Goal: Task Accomplishment & Management: Manage account settings

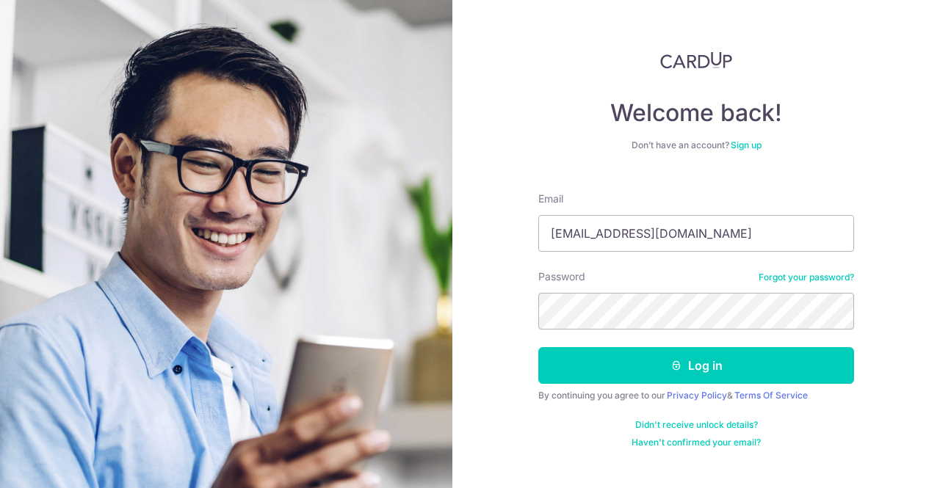
click at [538, 347] on button "Log in" at bounding box center [696, 365] width 316 height 37
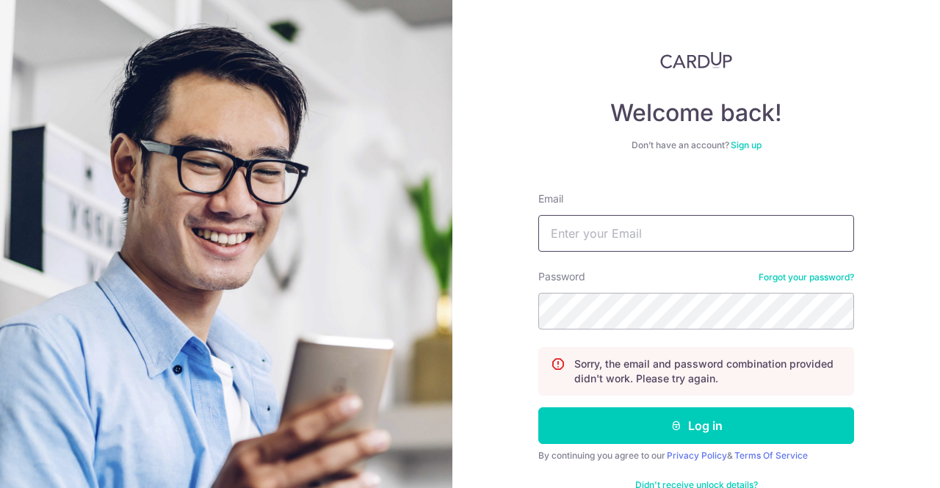
click at [669, 220] on input "Email" at bounding box center [696, 233] width 316 height 37
type input "[EMAIL_ADDRESS][DOMAIN_NAME]"
click at [538, 407] on button "Log in" at bounding box center [696, 425] width 316 height 37
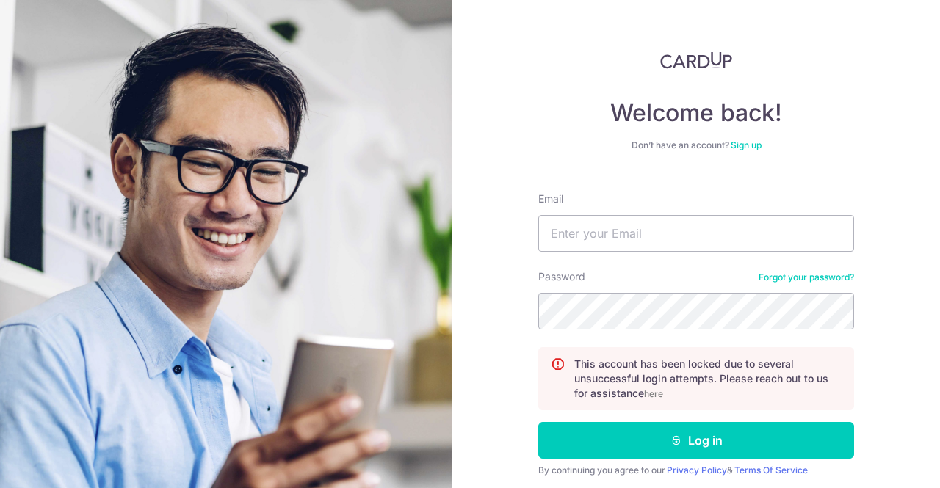
click at [652, 391] on u "here" at bounding box center [653, 393] width 19 height 11
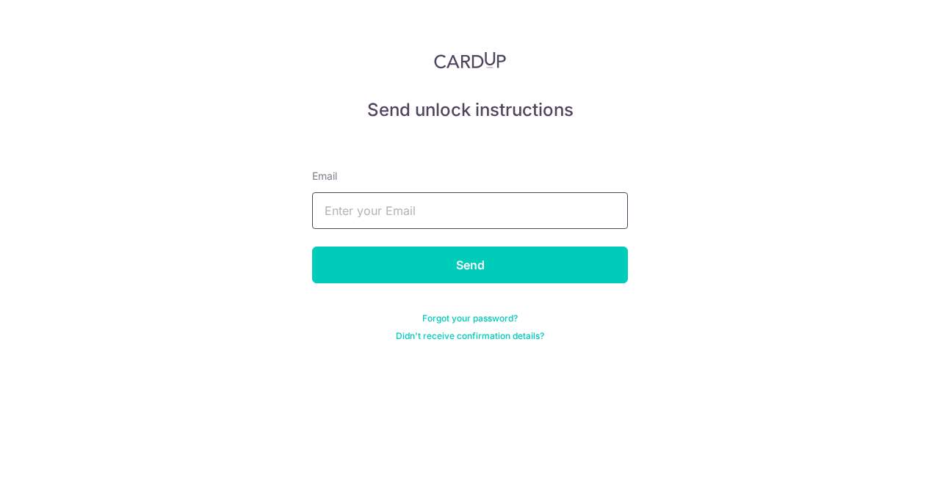
click at [537, 206] on input "text" at bounding box center [470, 210] width 316 height 37
type input "[EMAIL_ADDRESS][DOMAIN_NAME]"
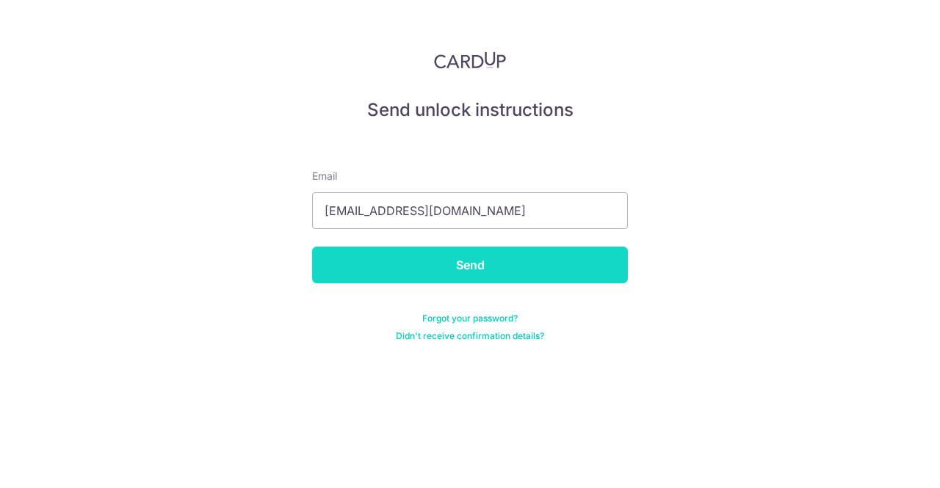
click at [514, 255] on input "Send" at bounding box center [470, 265] width 316 height 37
click at [567, 265] on input "Send" at bounding box center [470, 265] width 316 height 37
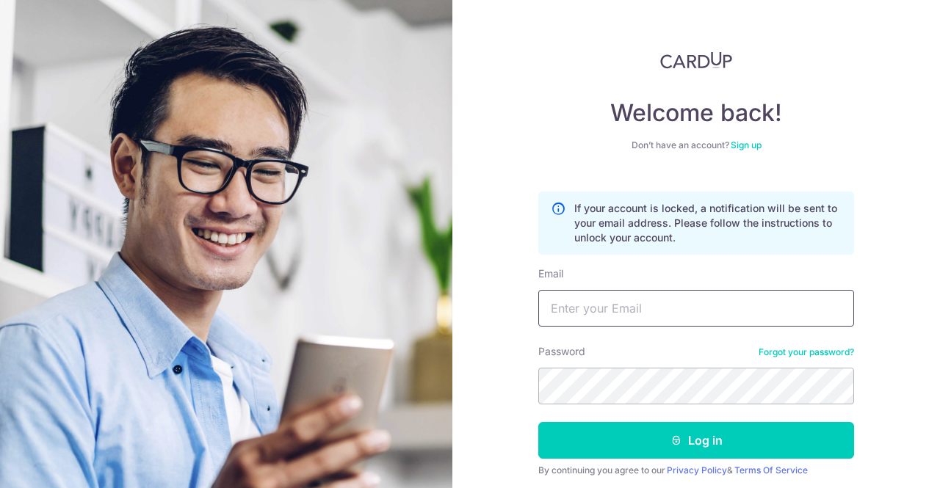
click at [603, 309] on input "Email" at bounding box center [696, 308] width 316 height 37
type input "[EMAIL_ADDRESS][DOMAIN_NAME]"
click at [538, 422] on button "Log in" at bounding box center [696, 440] width 316 height 37
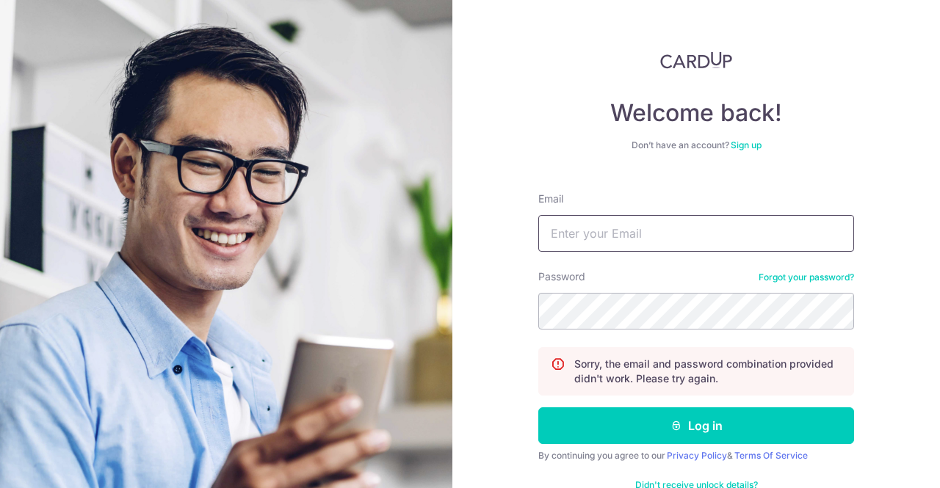
click at [640, 225] on input "Email" at bounding box center [696, 233] width 316 height 37
type input "[EMAIL_ADDRESS][DOMAIN_NAME]"
click at [538, 407] on button "Log in" at bounding box center [696, 425] width 316 height 37
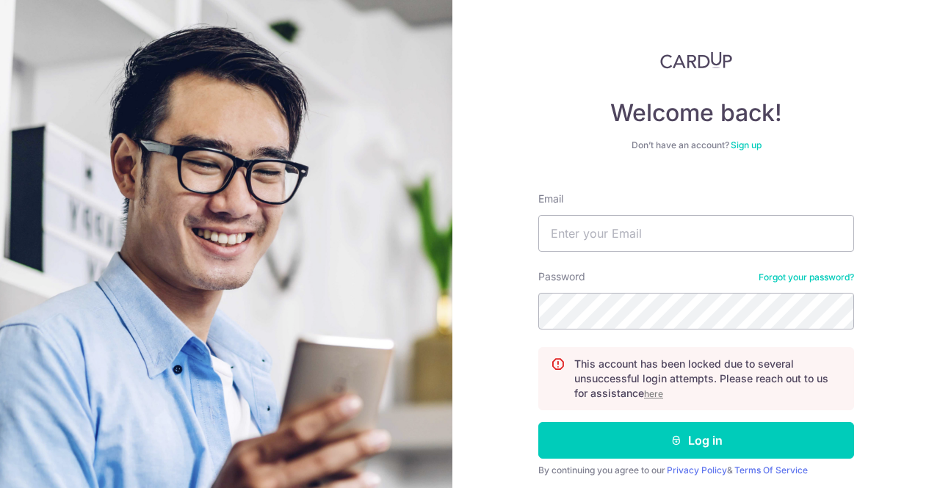
click at [648, 396] on u "here" at bounding box center [653, 393] width 19 height 11
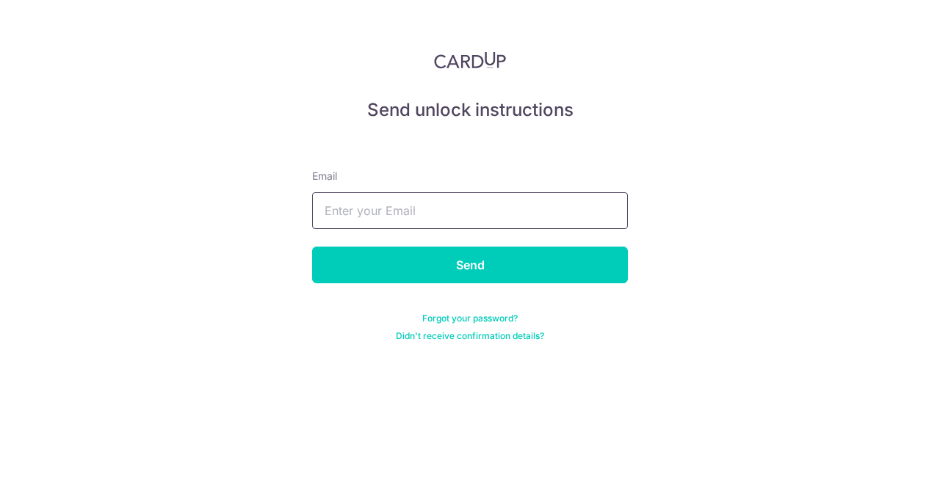
click at [460, 206] on input "text" at bounding box center [470, 210] width 316 height 37
type input "[EMAIL_ADDRESS][DOMAIN_NAME]"
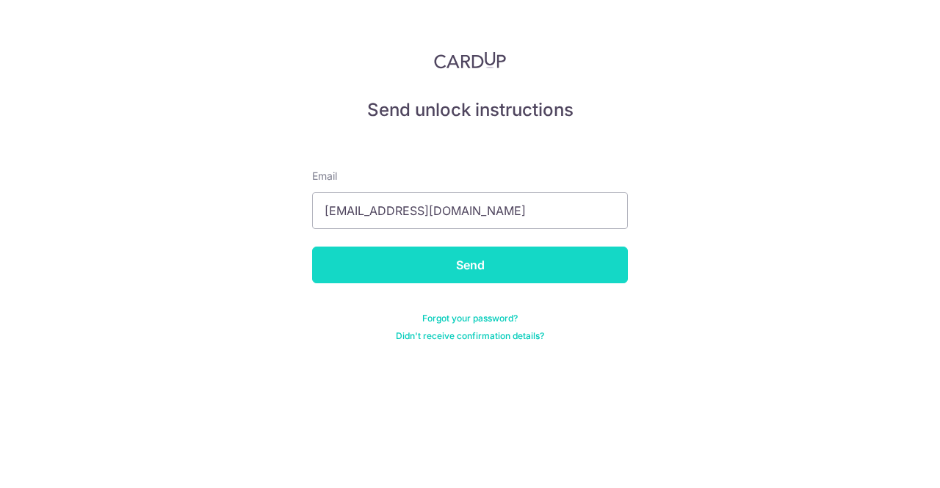
click at [520, 266] on input "Send" at bounding box center [470, 265] width 316 height 37
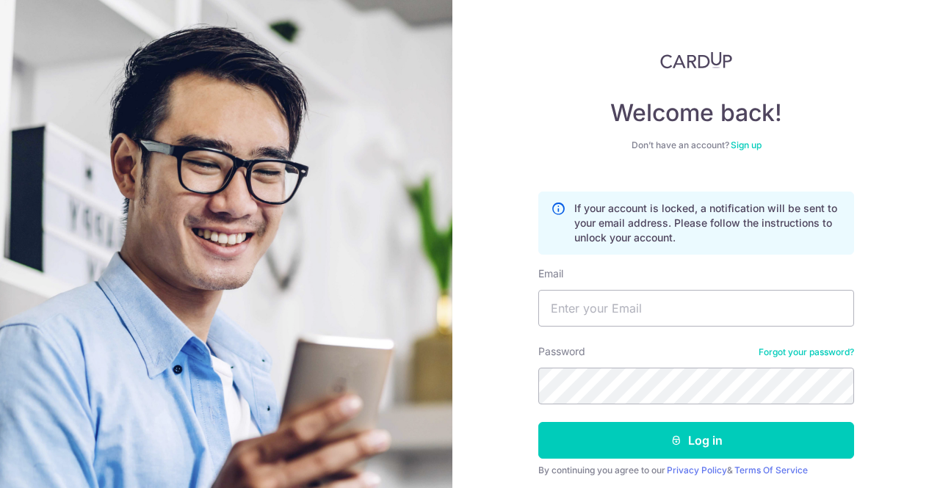
scroll to position [51, 0]
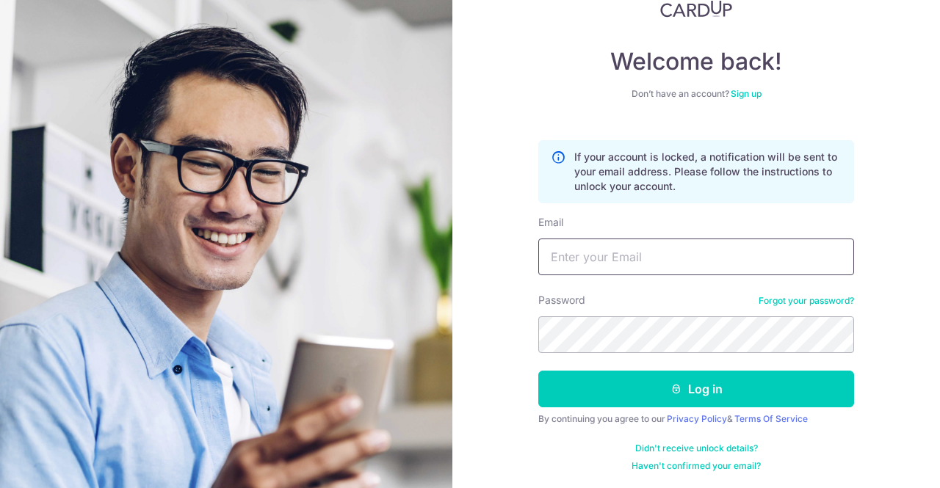
click at [721, 257] on input "Email" at bounding box center [696, 257] width 316 height 37
type input "[EMAIL_ADDRESS][DOMAIN_NAME]"
click at [538, 371] on button "Log in" at bounding box center [696, 389] width 316 height 37
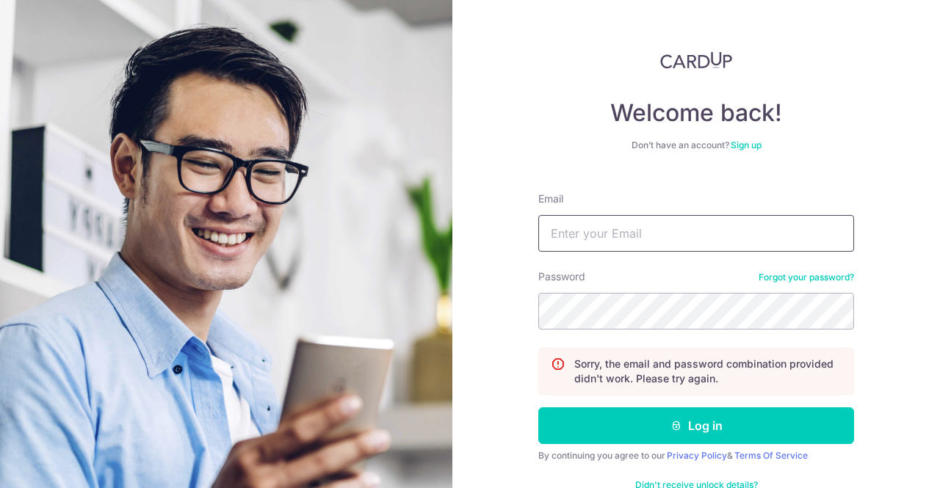
click at [648, 231] on input "Email" at bounding box center [696, 233] width 316 height 37
type input "[EMAIL_ADDRESS][DOMAIN_NAME]"
click at [538, 407] on button "Log in" at bounding box center [696, 425] width 316 height 37
click at [645, 235] on input "Email" at bounding box center [696, 233] width 316 height 37
type input "[EMAIL_ADDRESS][DOMAIN_NAME]"
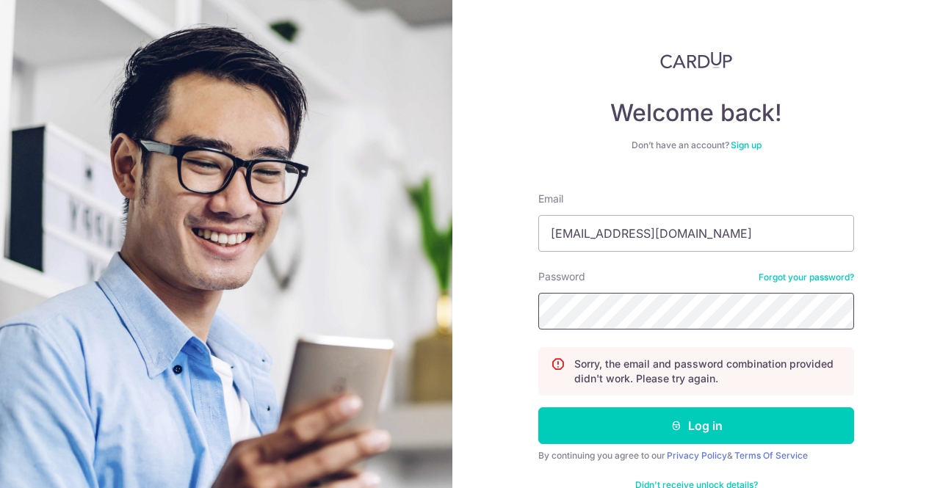
click at [538, 407] on button "Log in" at bounding box center [696, 425] width 316 height 37
click at [623, 236] on input "Email" at bounding box center [696, 233] width 316 height 37
type input "[EMAIL_ADDRESS][DOMAIN_NAME]"
click at [538, 407] on button "Log in" at bounding box center [696, 425] width 316 height 37
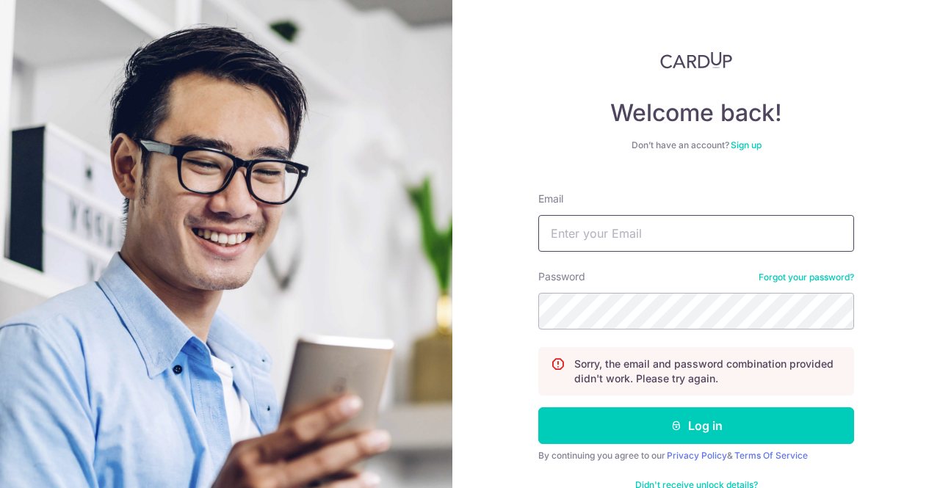
click at [627, 223] on input "Email" at bounding box center [696, 233] width 316 height 37
type input "[EMAIL_ADDRESS][DOMAIN_NAME]"
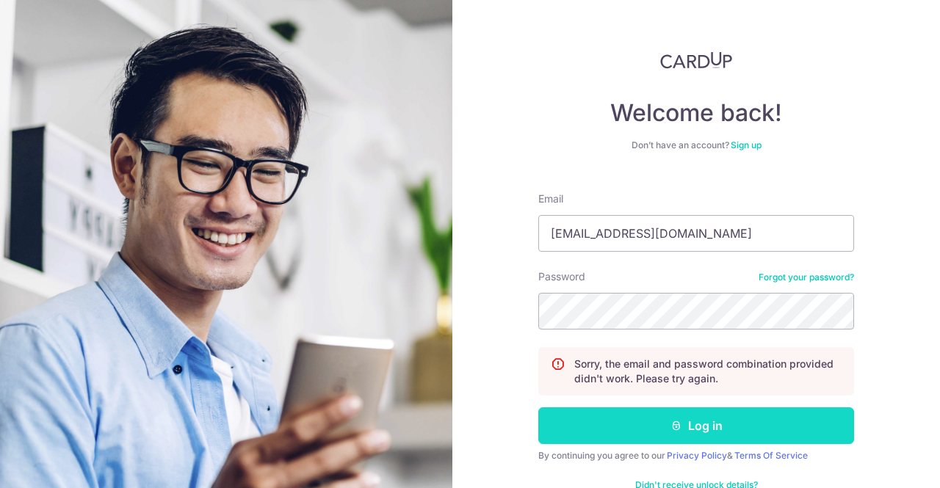
click at [612, 418] on button "Log in" at bounding box center [696, 425] width 316 height 37
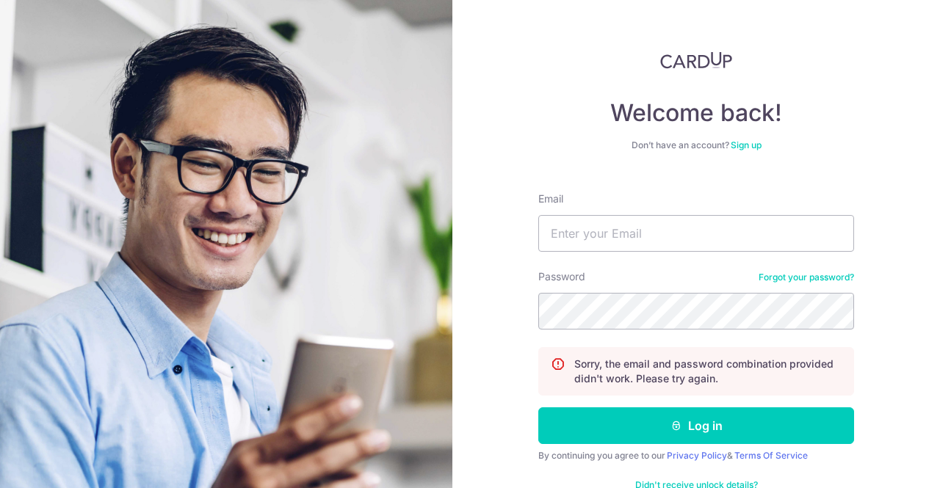
click at [824, 275] on link "Forgot your password?" at bounding box center [805, 278] width 95 height 12
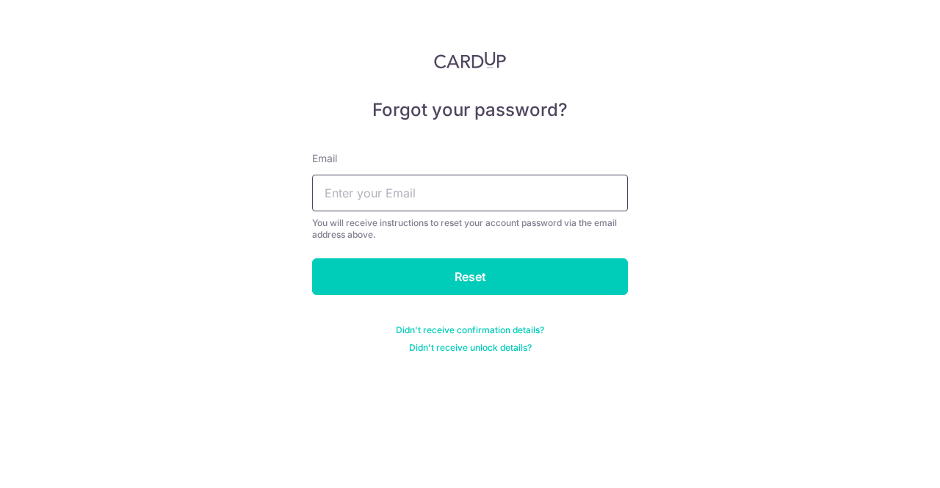
click at [546, 202] on input "text" at bounding box center [470, 193] width 316 height 37
type input "[EMAIL_ADDRESS][DOMAIN_NAME]"
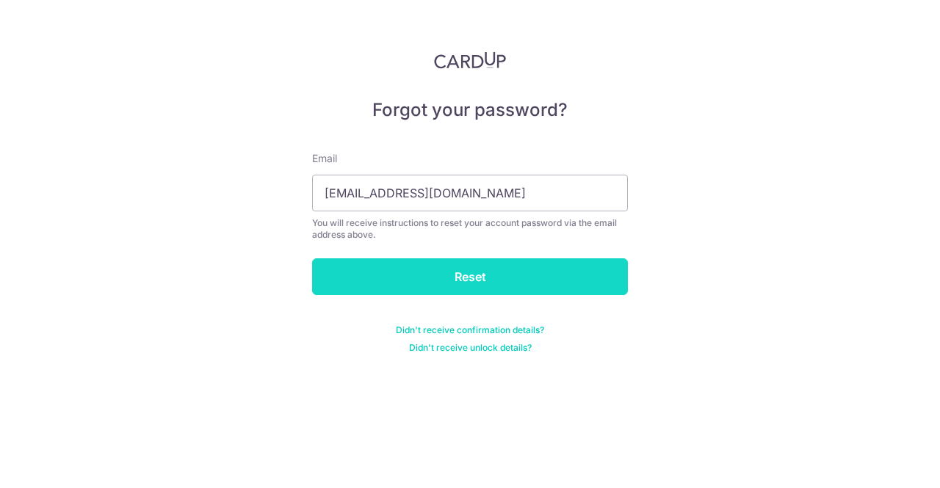
click at [476, 275] on input "Reset" at bounding box center [470, 276] width 316 height 37
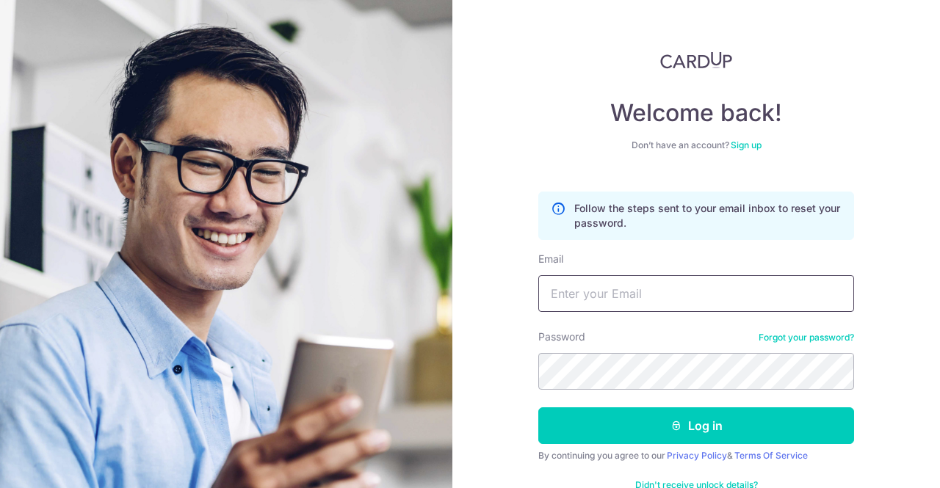
click at [718, 304] on input "Email" at bounding box center [696, 293] width 316 height 37
type input "[EMAIL_ADDRESS][DOMAIN_NAME]"
click at [538, 407] on button "Log in" at bounding box center [696, 425] width 316 height 37
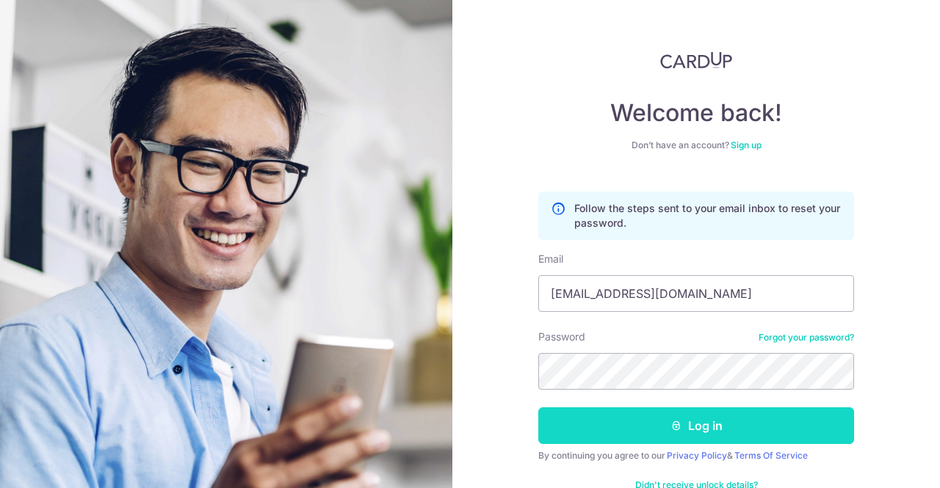
click at [705, 432] on button "Log in" at bounding box center [696, 425] width 316 height 37
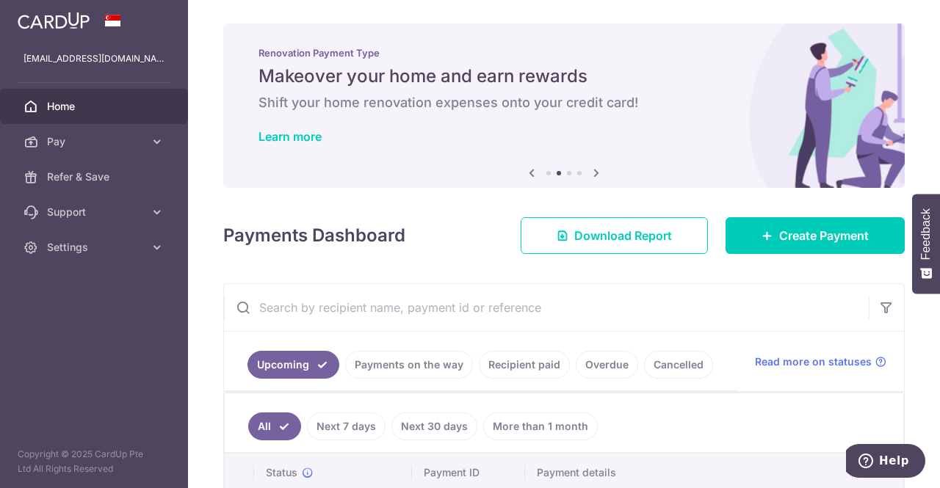
click at [631, 47] on p "Renovation Payment Type" at bounding box center [563, 53] width 611 height 12
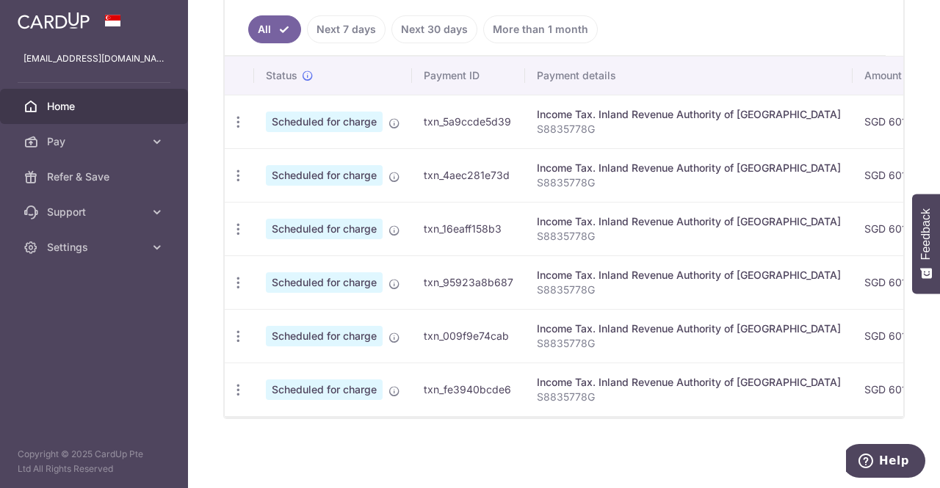
scroll to position [104, 0]
